Goal: Information Seeking & Learning: Find contact information

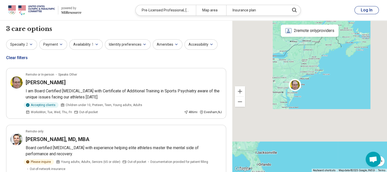
drag, startPoint x: 0, startPoint y: 0, endPoint x: 332, endPoint y: 64, distance: 338.0
click at [332, 64] on div at bounding box center [309, 97] width 155 height 152
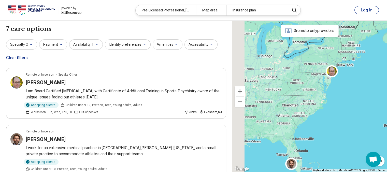
drag, startPoint x: 312, startPoint y: 99, endPoint x: 352, endPoint y: 85, distance: 42.2
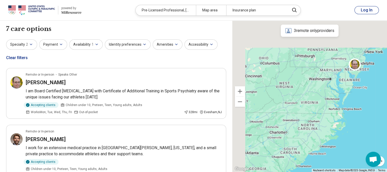
drag, startPoint x: 334, startPoint y: 119, endPoint x: 366, endPoint y: 160, distance: 51.8
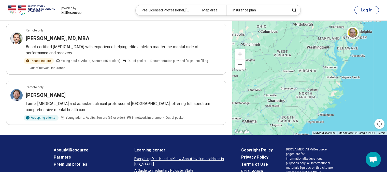
scroll to position [152, 0]
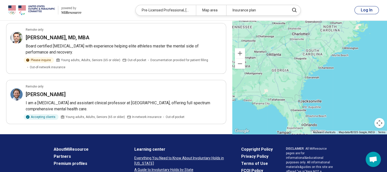
drag, startPoint x: 278, startPoint y: 68, endPoint x: 302, endPoint y: -2, distance: 73.9
click at [302, 0] on html "powered by Miresource logo Pre-Licensed Professional, [MEDICAL_DATA] Map area I…" at bounding box center [193, 51] width 387 height 406
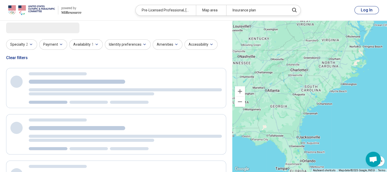
scroll to position [0, 0]
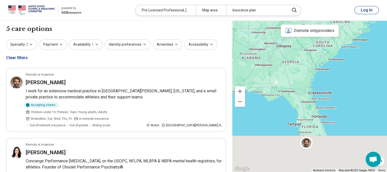
drag, startPoint x: 324, startPoint y: 71, endPoint x: 336, endPoint y: 25, distance: 47.8
click at [336, 25] on div "2 remote only providers To navigate the map with touch gestures double-tap and …" at bounding box center [309, 97] width 155 height 152
